Goal: Transaction & Acquisition: Register for event/course

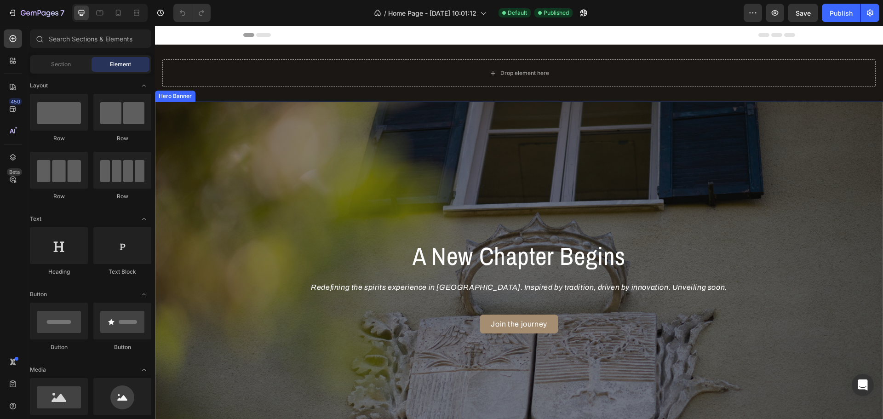
scroll to position [46, 0]
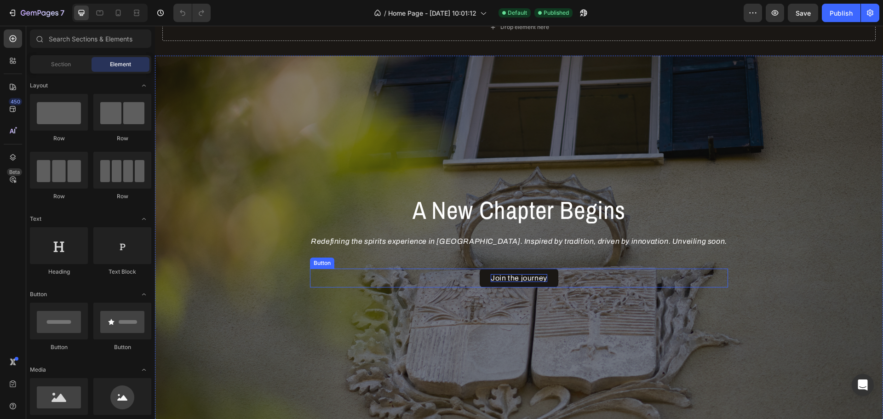
click at [511, 275] on p "Join the journey" at bounding box center [519, 278] width 57 height 8
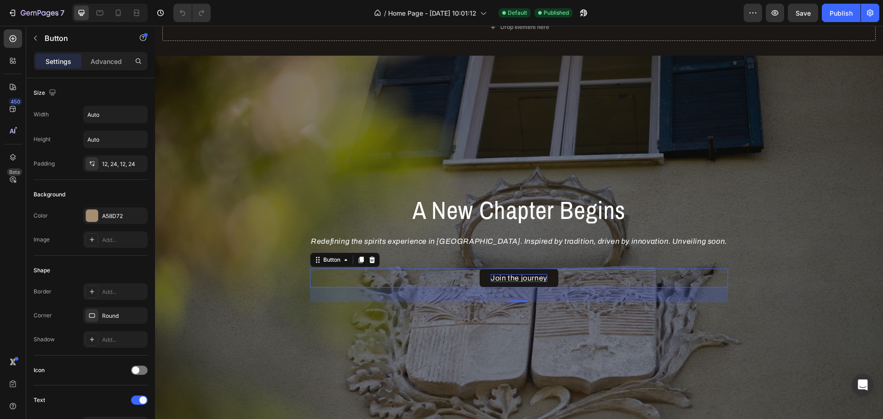
click at [531, 281] on p "Join the journey" at bounding box center [519, 278] width 57 height 8
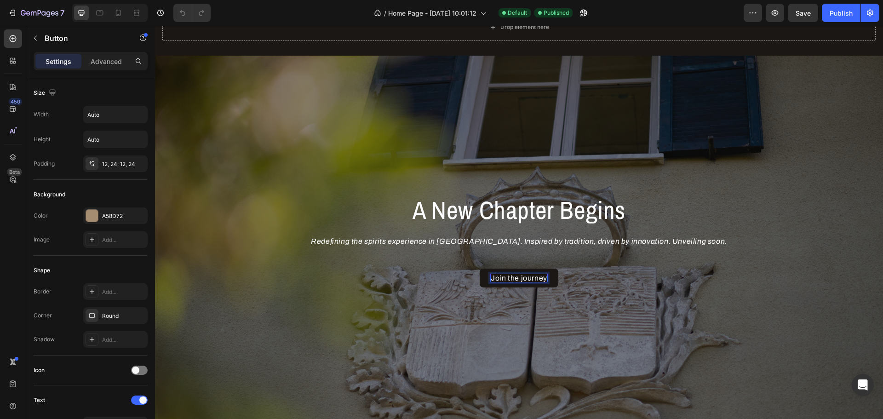
click at [538, 279] on p "Join the journey" at bounding box center [519, 278] width 57 height 8
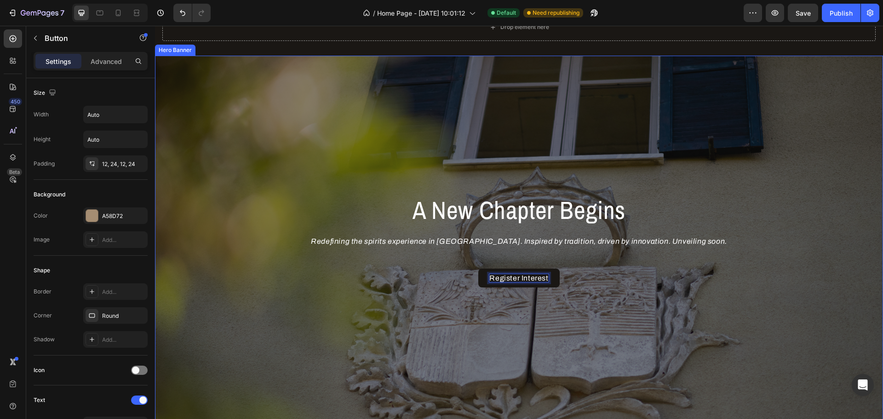
click at [572, 288] on div "Register Interest Button 32" at bounding box center [519, 286] width 418 height 34
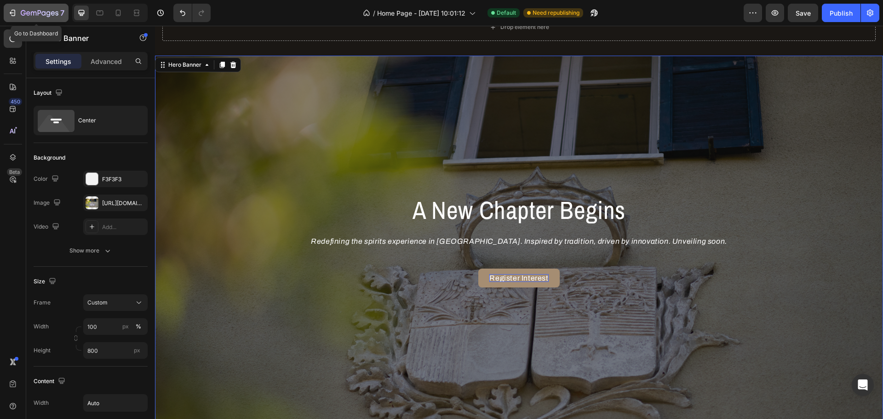
click at [15, 10] on icon "button" at bounding box center [13, 13] width 4 height 6
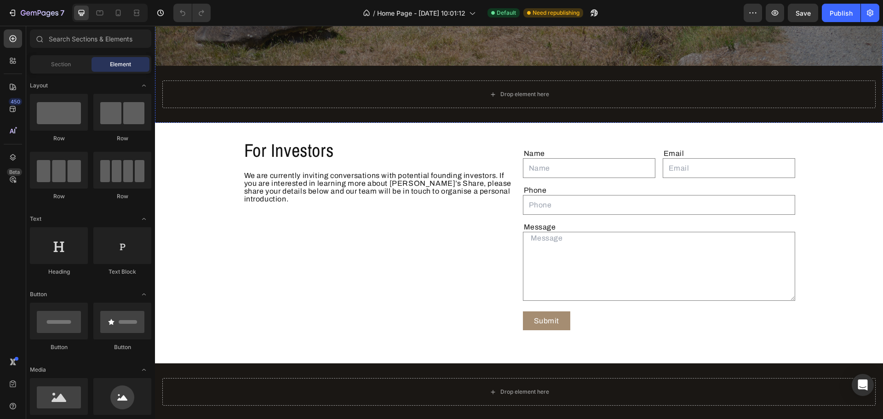
scroll to position [828, 0]
